Goal: Find contact information: Find contact information

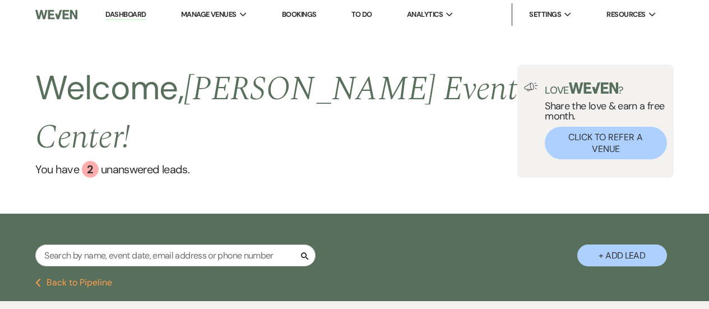
select select "4"
select select "5"
select select "4"
select select "8"
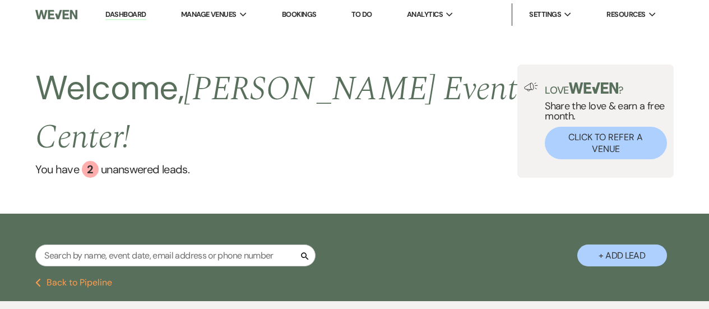
click at [152, 244] on input "text" at bounding box center [175, 255] width 280 height 22
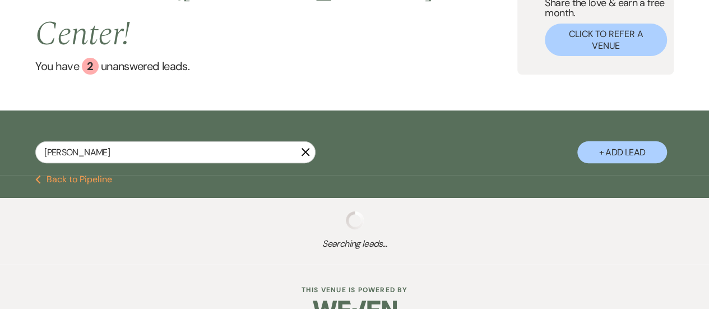
scroll to position [131, 0]
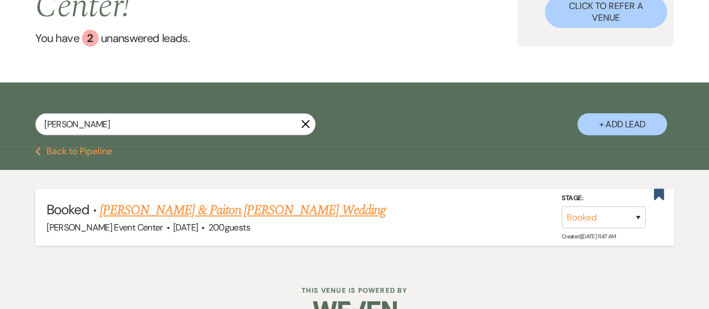
type input "[PERSON_NAME]"
click at [248, 200] on link "[PERSON_NAME] & Paiton [PERSON_NAME] Wedding" at bounding box center [243, 210] width 286 height 20
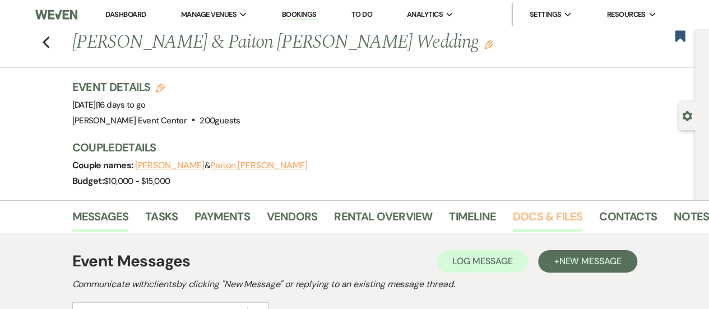
click at [563, 211] on link "Docs & Files" at bounding box center [548, 219] width 70 height 25
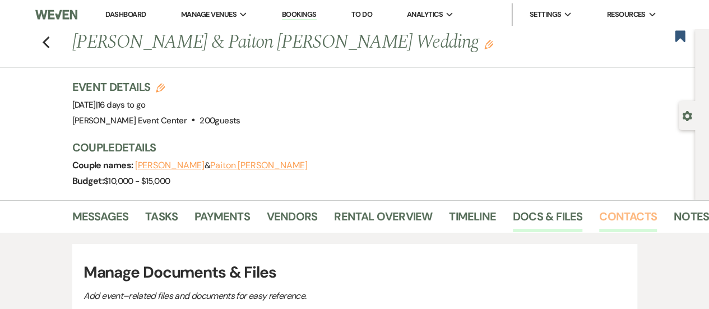
click at [618, 208] on link "Contacts" at bounding box center [628, 219] width 58 height 25
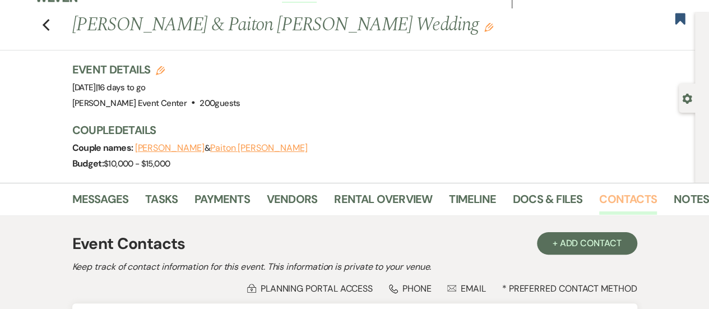
scroll to position [288, 0]
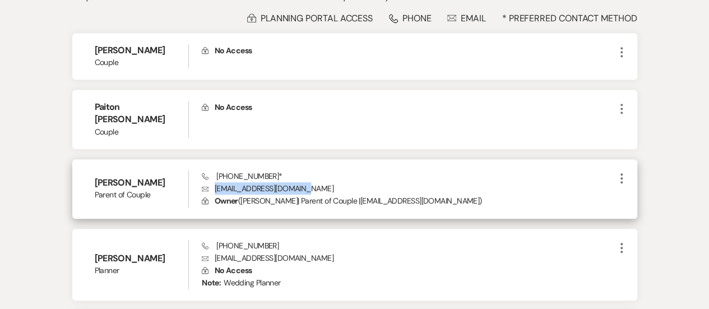
drag, startPoint x: 316, startPoint y: 175, endPoint x: 214, endPoint y: 179, distance: 102.1
click at [214, 182] on p "Envelope [EMAIL_ADDRESS][DOMAIN_NAME]" at bounding box center [408, 188] width 413 height 12
copy p "[EMAIL_ADDRESS][DOMAIN_NAME]"
drag, startPoint x: 267, startPoint y: 161, endPoint x: 215, endPoint y: 163, distance: 51.6
click at [215, 171] on span "Phone [PHONE_NUMBER] *" at bounding box center [242, 176] width 81 height 10
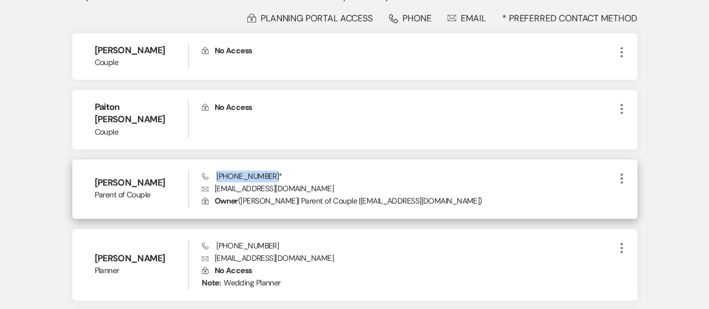
copy span "[PHONE_NUMBER]"
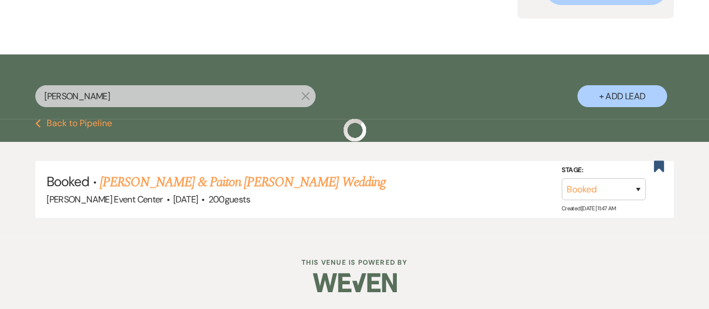
scroll to position [131, 0]
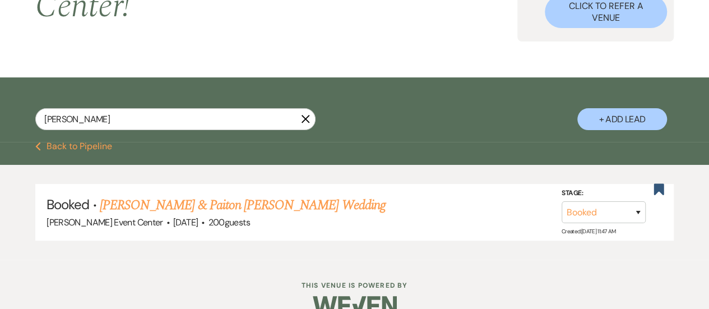
click at [75, 142] on button "Previous Back to Pipeline" at bounding box center [73, 146] width 77 height 9
type input "[PERSON_NAME]"
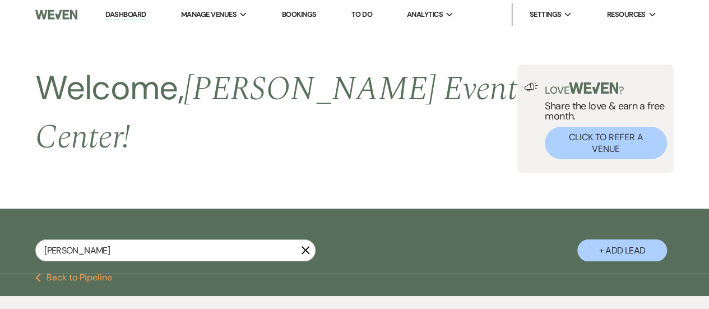
select select "4"
select select "5"
select select "4"
select select "8"
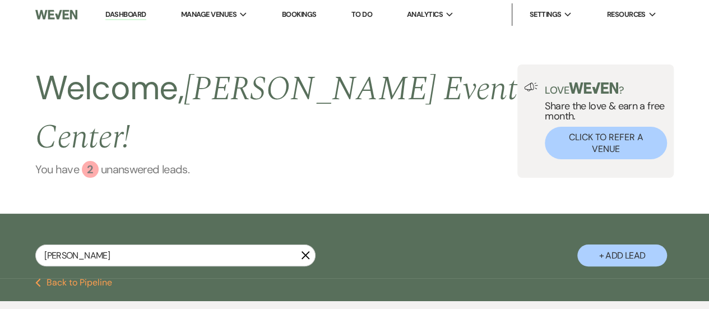
click at [96, 161] on div "2" at bounding box center [90, 169] width 17 height 17
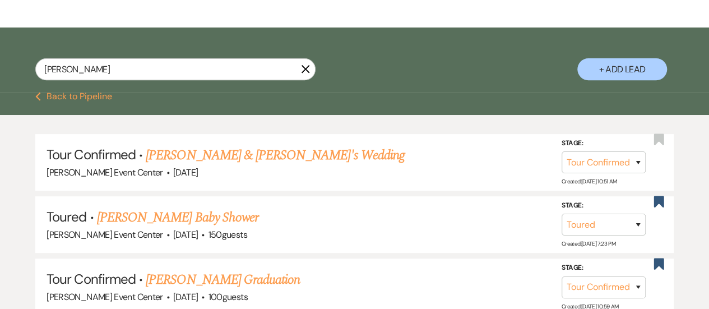
click at [59, 92] on button "Previous Back to Pipeline" at bounding box center [73, 96] width 77 height 9
